Goal: Transaction & Acquisition: Purchase product/service

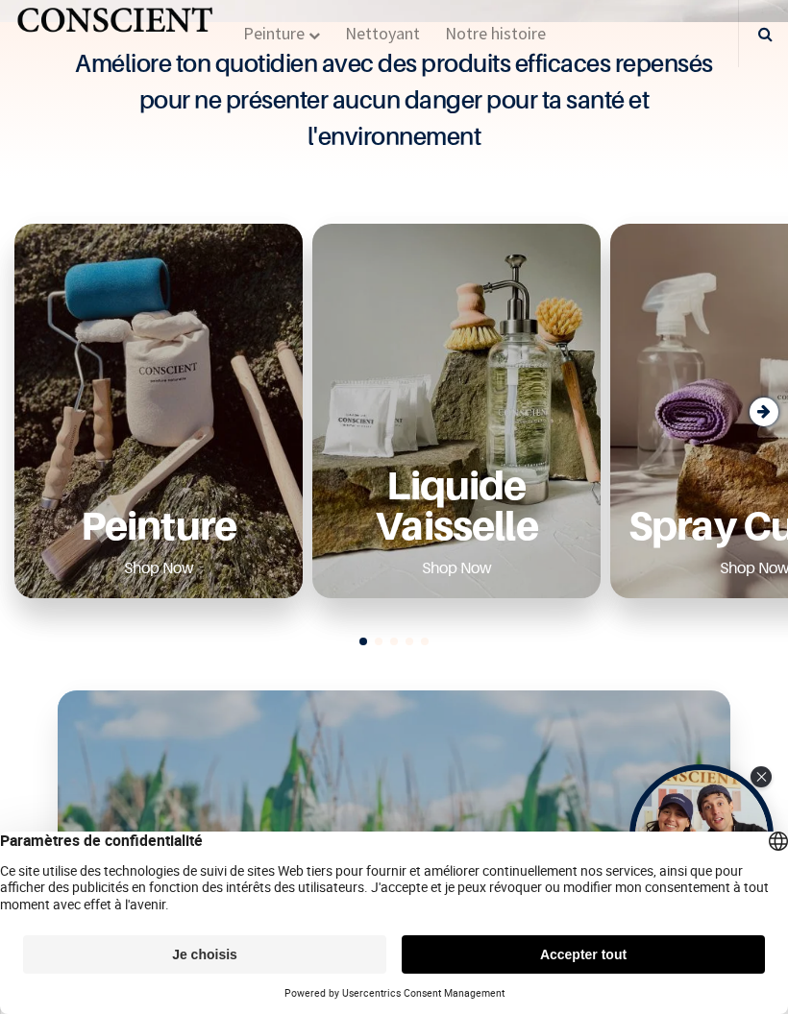
scroll to position [834, 0]
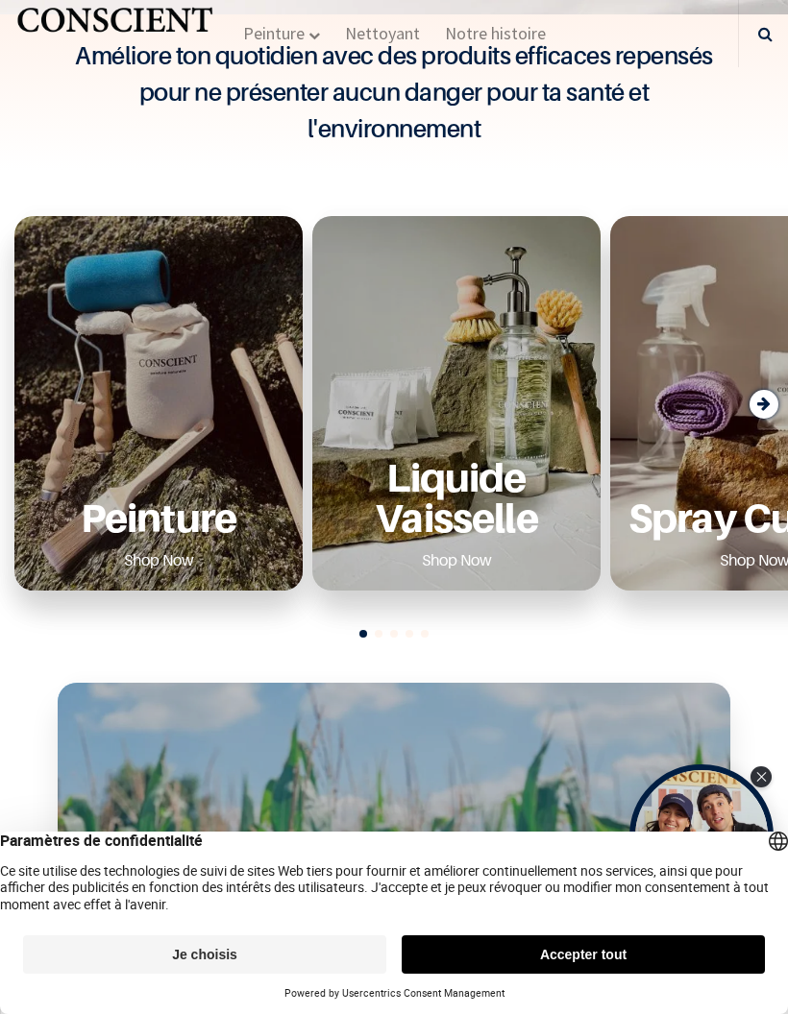
click at [260, 549] on div "Peinture Shop Now" at bounding box center [158, 516] width 257 height 118
click at [225, 522] on div "Peinture Shop Now" at bounding box center [158, 403] width 288 height 375
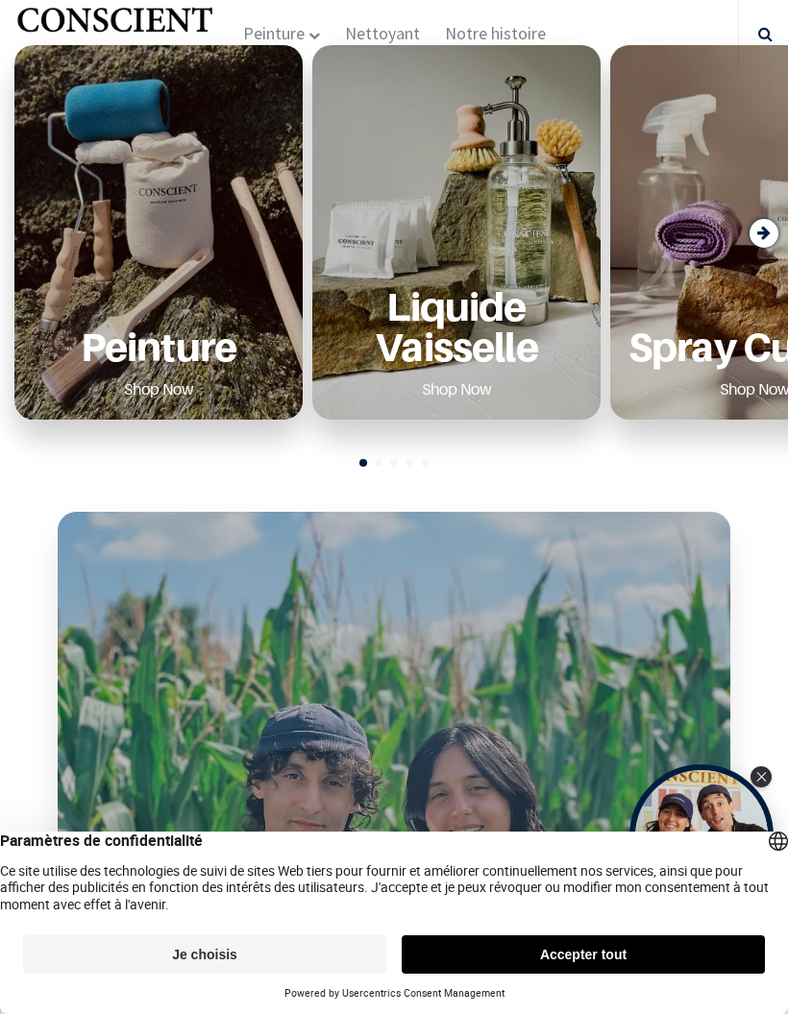
scroll to position [997, 0]
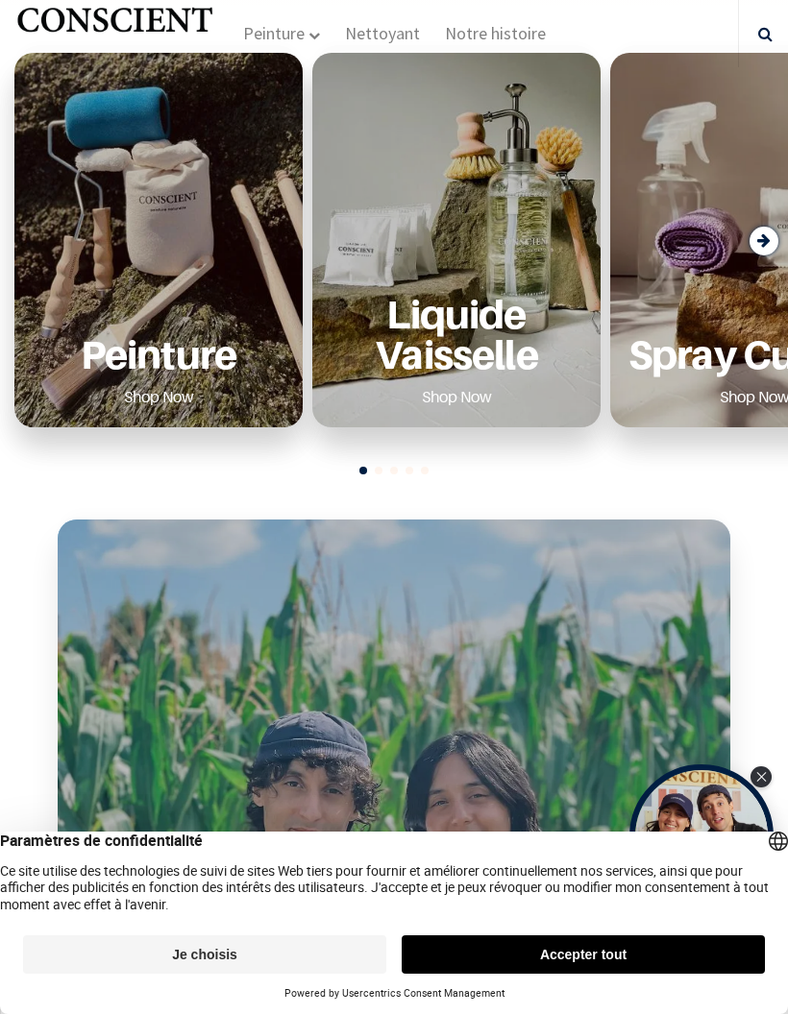
click at [213, 374] on p "Peinture" at bounding box center [158, 353] width 257 height 39
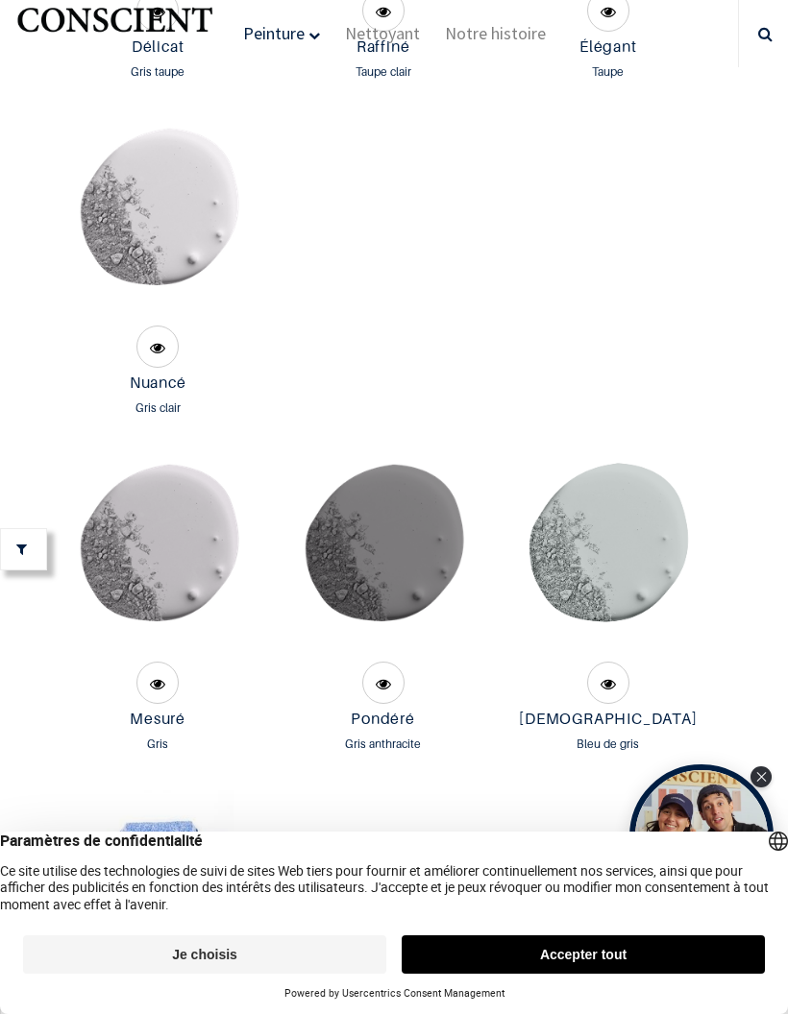
scroll to position [5585, 0]
click at [192, 303] on img at bounding box center [158, 219] width 203 height 203
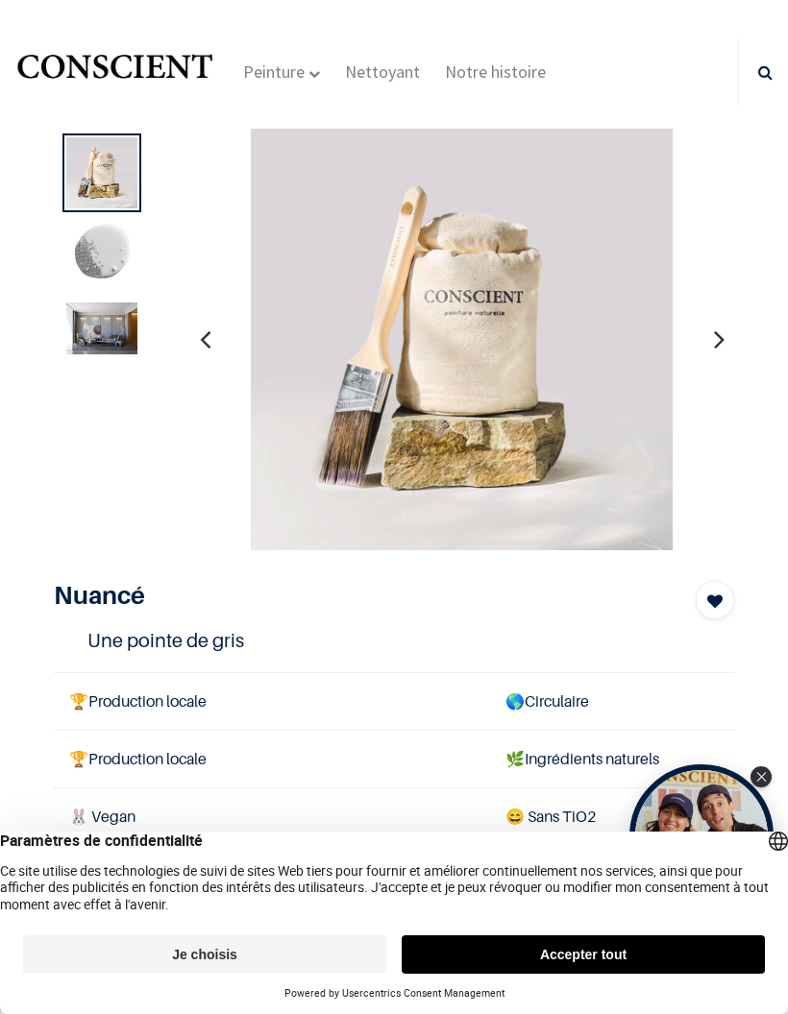
click at [721, 337] on icon "button" at bounding box center [719, 339] width 11 height 52
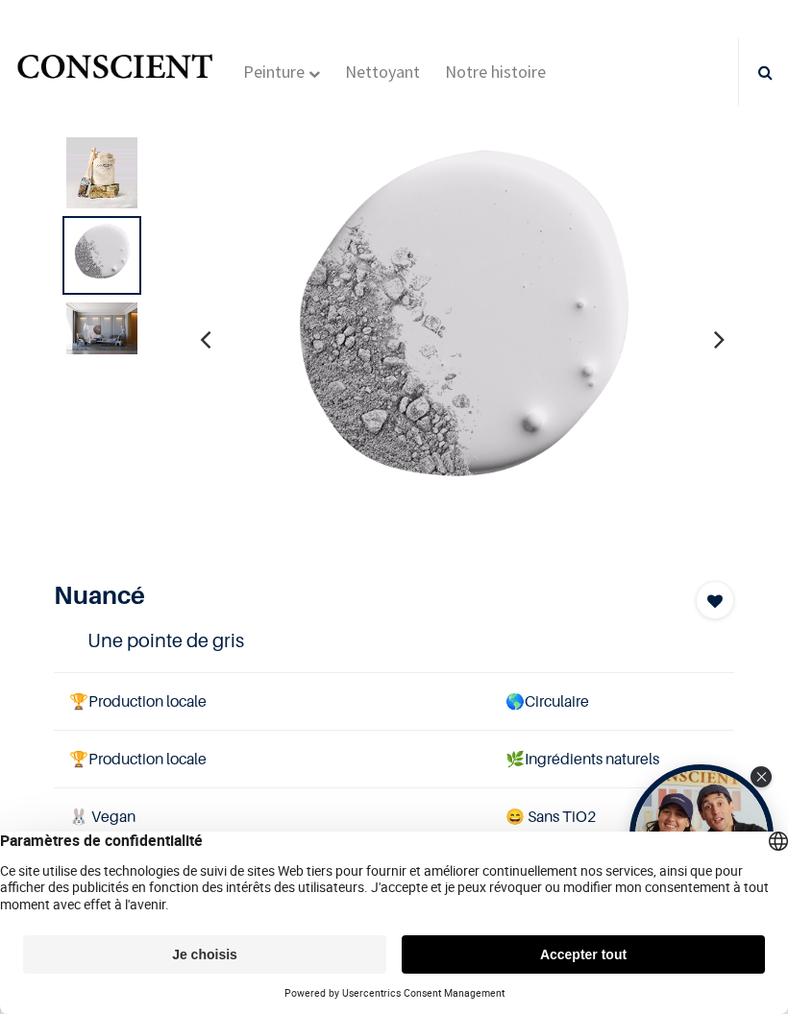
click at [720, 339] on icon "button" at bounding box center [719, 339] width 11 height 52
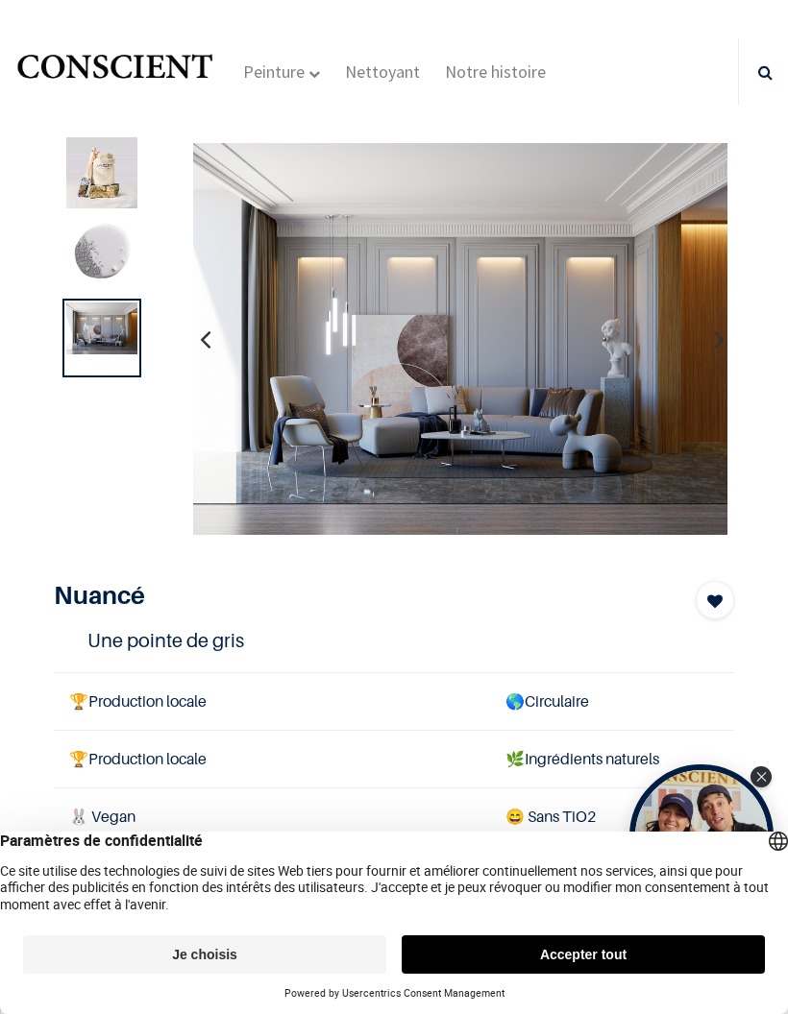
click at [728, 338] on button "button" at bounding box center [719, 339] width 30 height 71
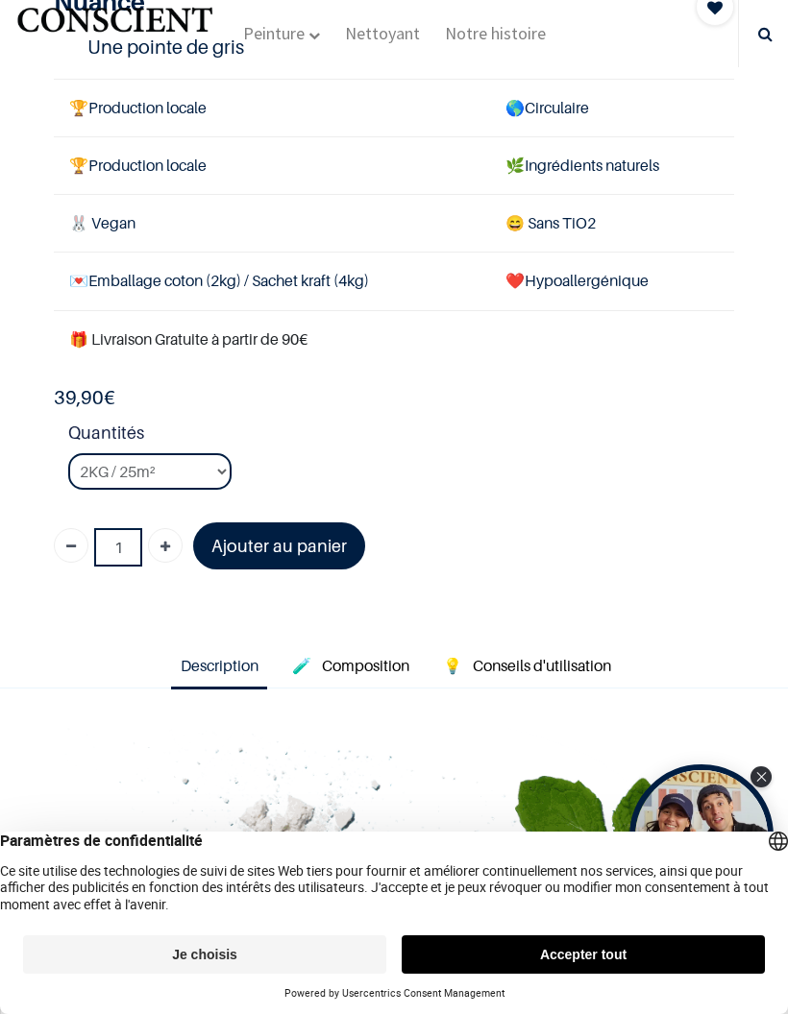
scroll to position [482, 0]
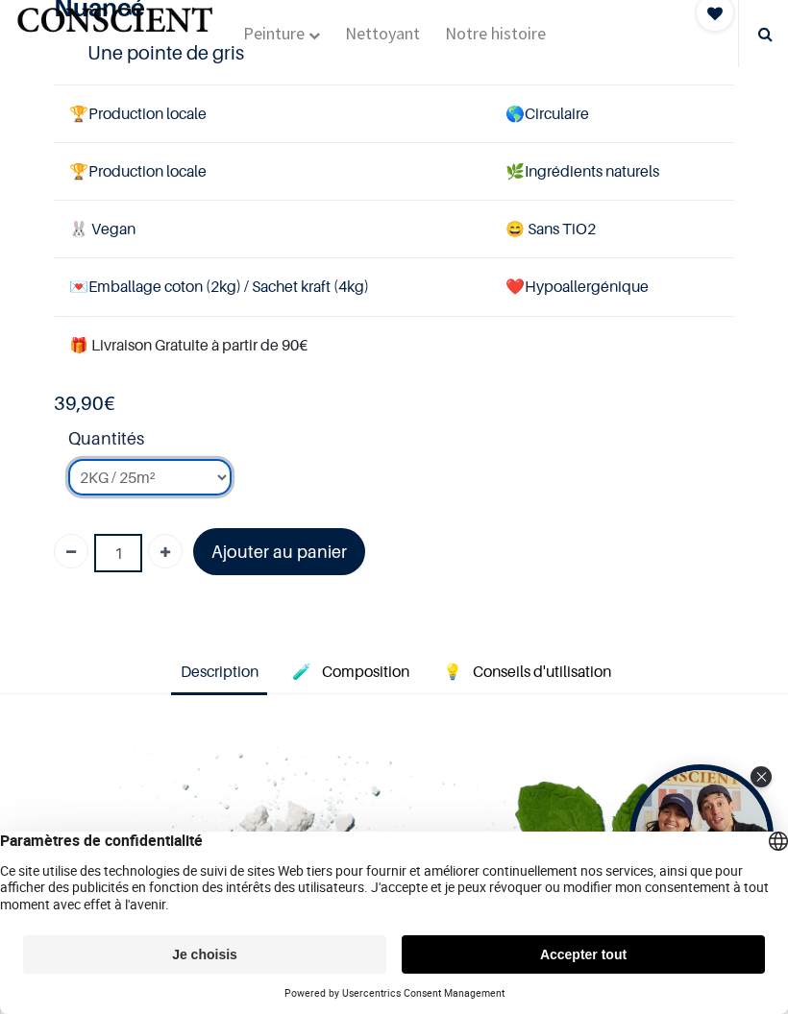
click at [200, 474] on select "2KG / 25m² 4KG / 50m² 8KG / 100m² Testeur" at bounding box center [149, 477] width 163 height 36
select select "76"
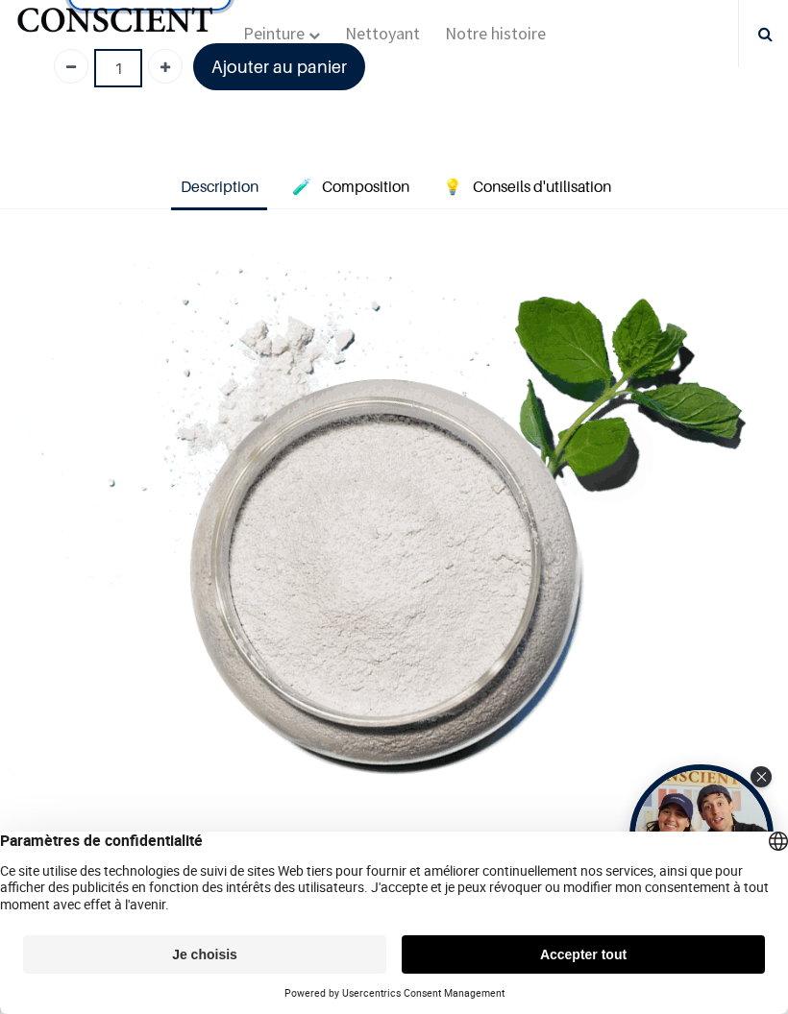
scroll to position [928, 0]
